Goal: Task Accomplishment & Management: Use online tool/utility

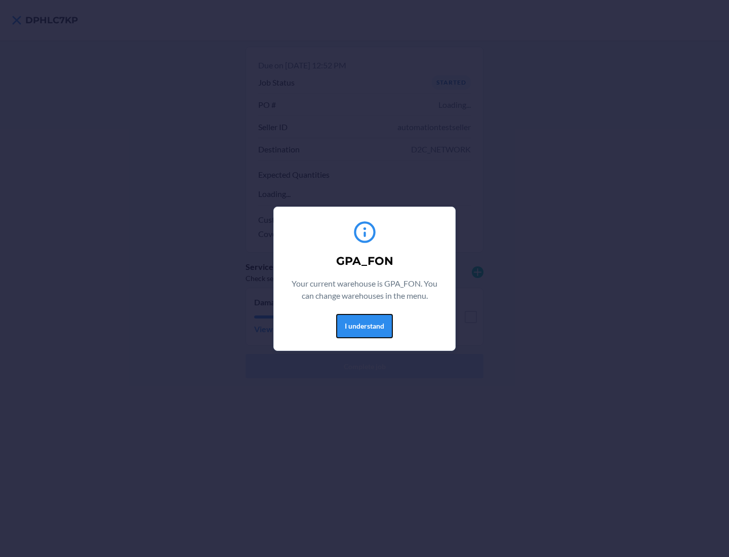
click at [364, 326] on button "I understand" at bounding box center [364, 326] width 57 height 24
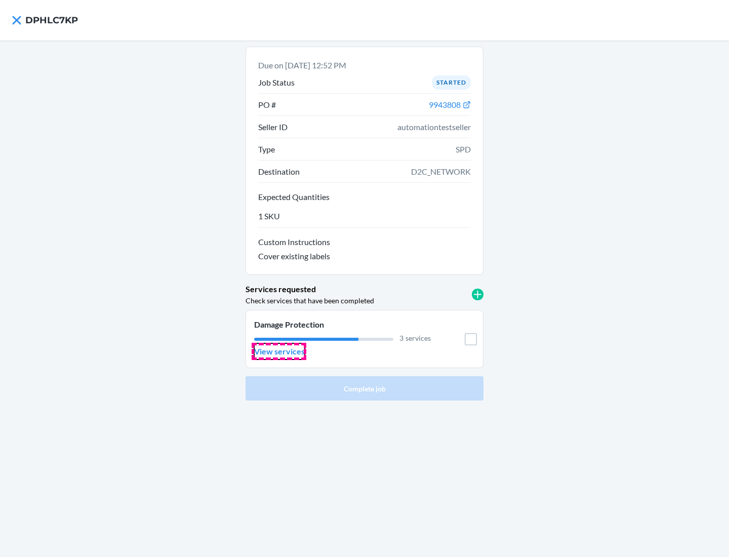
click at [279, 351] on p "View services" at bounding box center [279, 351] width 51 height 12
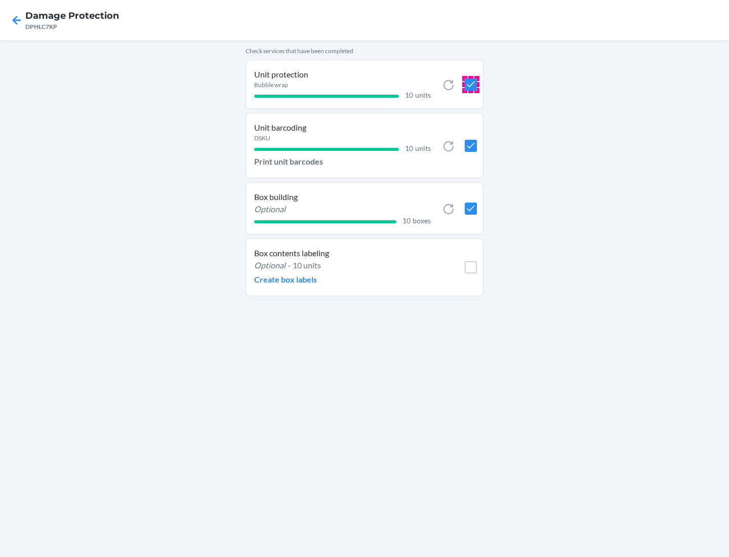
click at [470, 84] on input "checkbox" at bounding box center [471, 84] width 12 height 12
checkbox input "true"
